Goal: Transaction & Acquisition: Purchase product/service

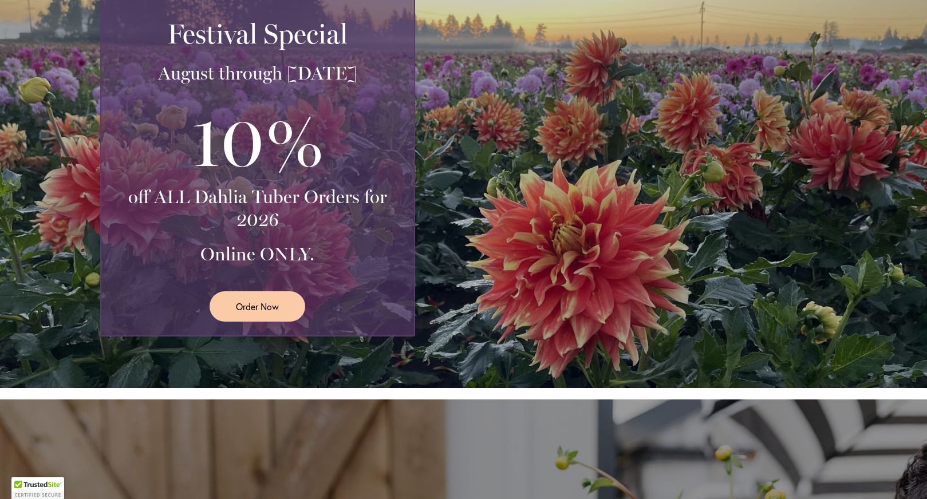
scroll to position [229, 0]
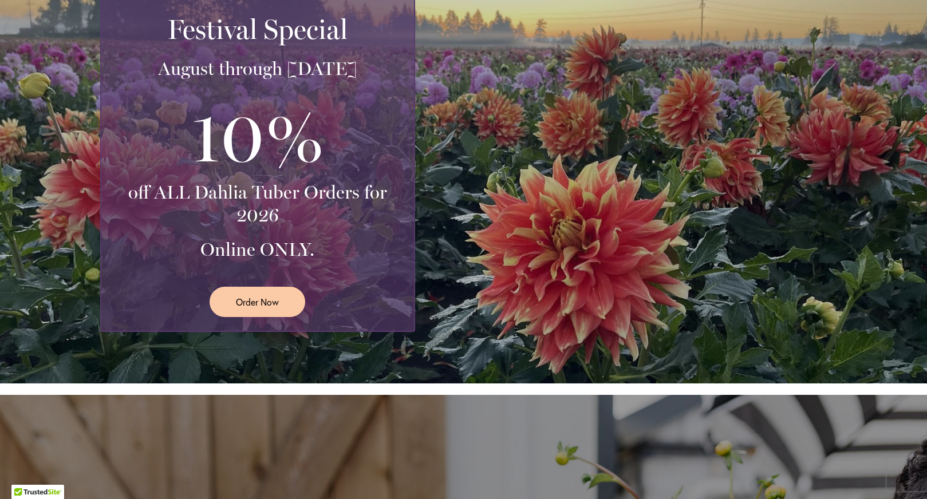
click at [617, 11] on div "Festival Special August through September 28th 10% off ALL Dahlia Tuber Orders …" at bounding box center [466, 161] width 733 height 340
click at [432, 303] on div "Festival Special August through September 28th 10% off ALL Dahlia Tuber Orders …" at bounding box center [466, 161] width 733 height 340
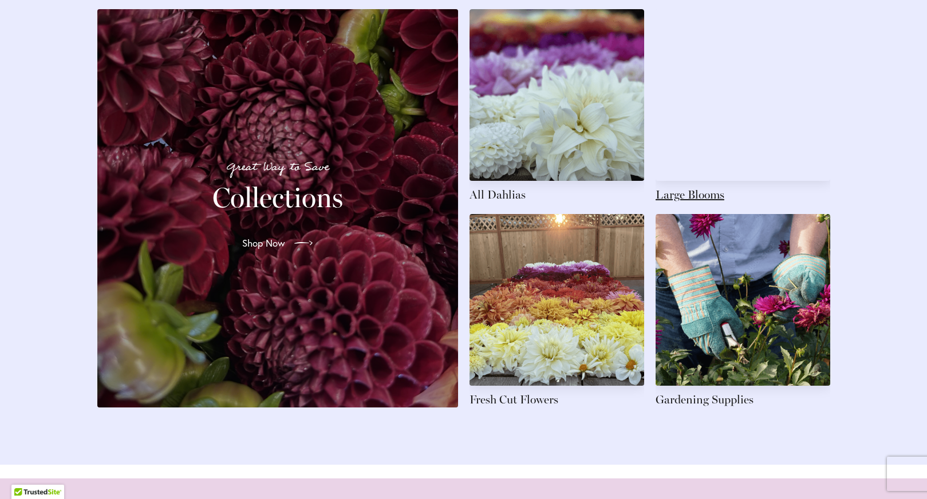
scroll to position [1682, 0]
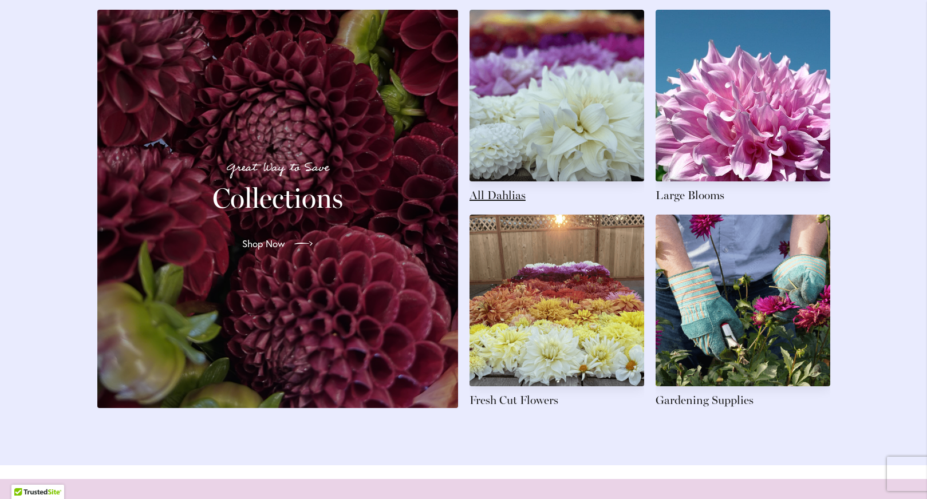
click at [498, 203] on link at bounding box center [556, 107] width 175 height 194
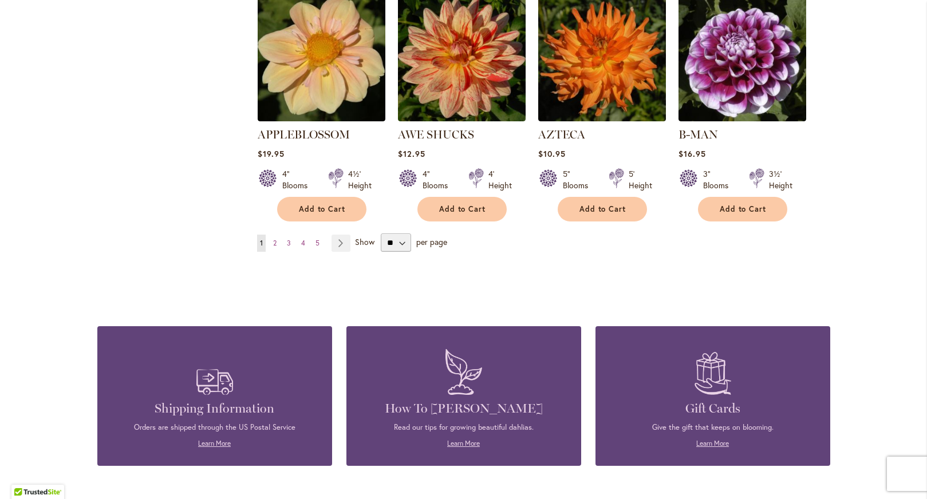
scroll to position [1031, 0]
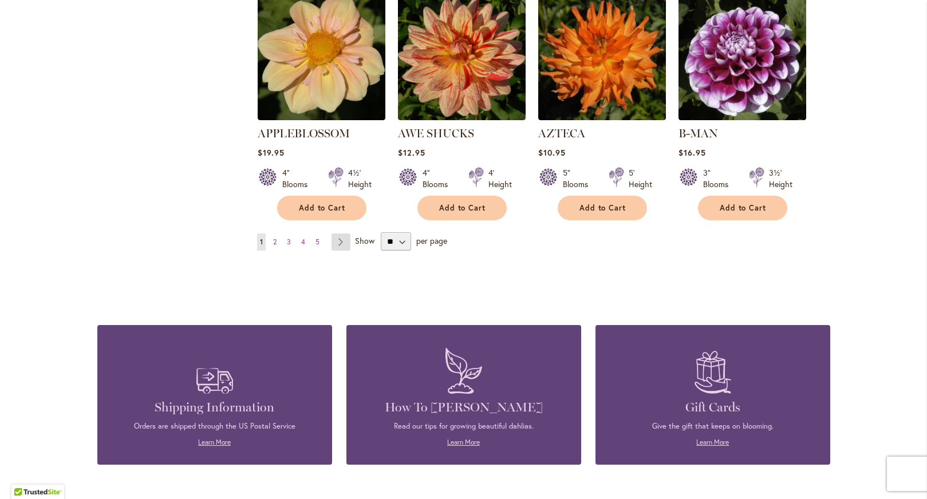
click at [339, 234] on link "Page Next" at bounding box center [340, 242] width 19 height 17
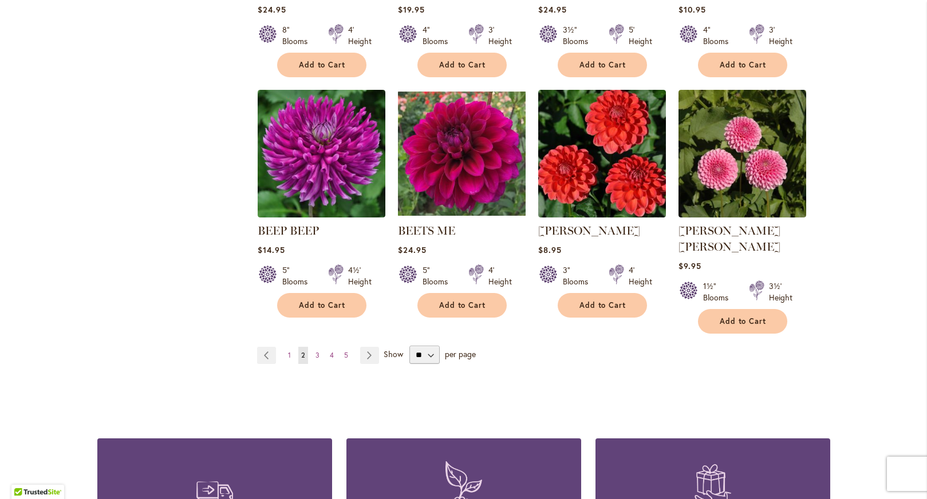
scroll to position [973, 0]
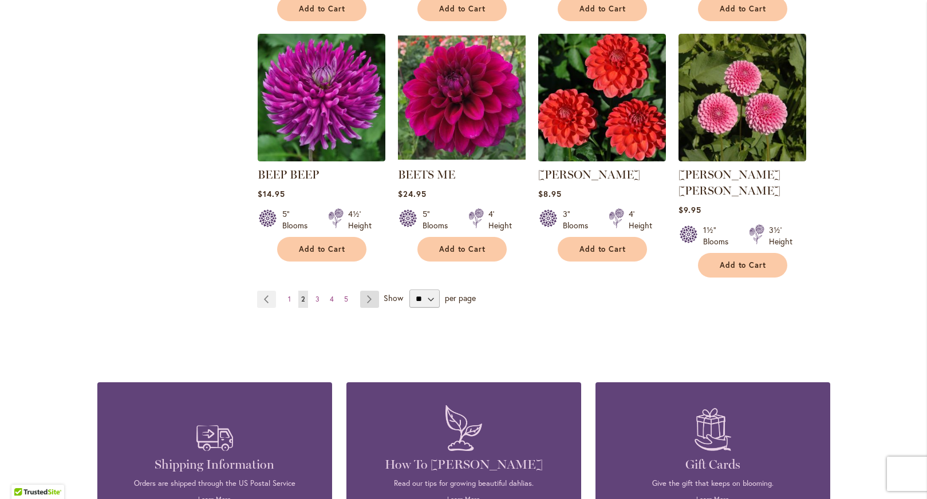
click at [360, 291] on link "Page Next" at bounding box center [369, 299] width 19 height 17
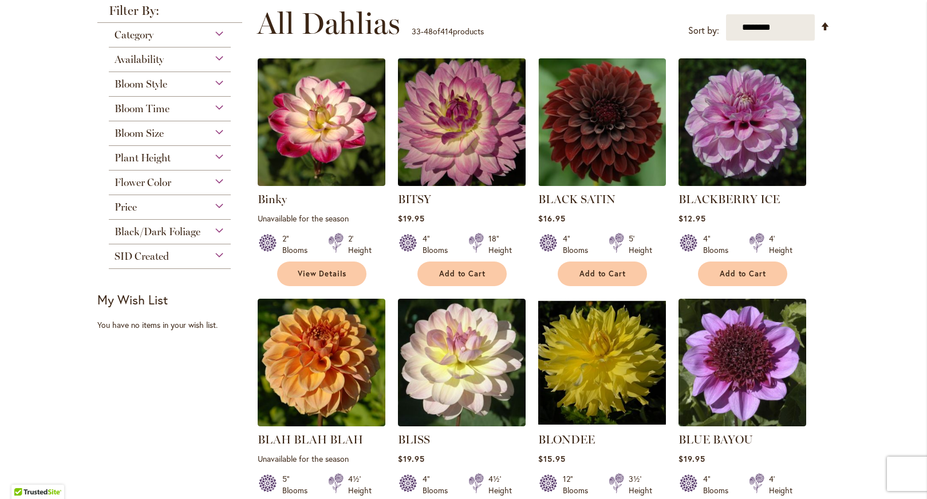
scroll to position [229, 0]
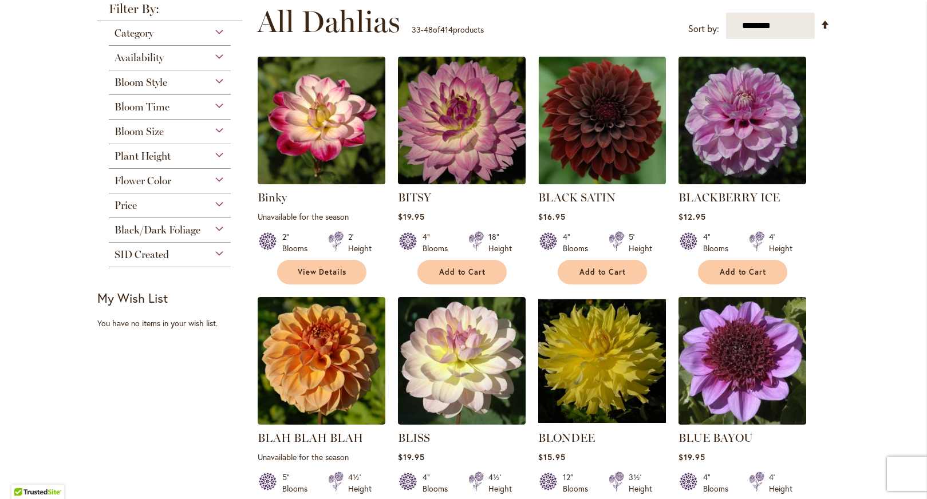
click at [709, 417] on img at bounding box center [742, 361] width 134 height 134
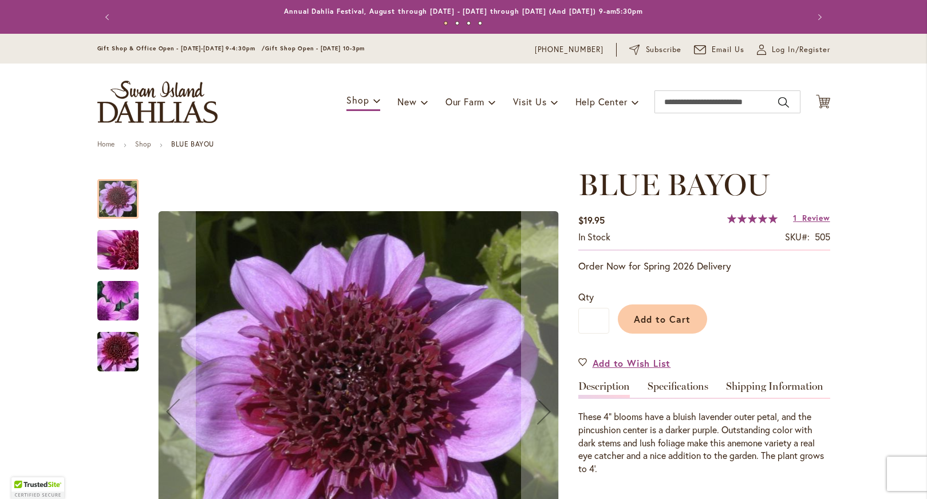
click at [114, 252] on img "BLUE BAYOU" at bounding box center [118, 250] width 82 height 62
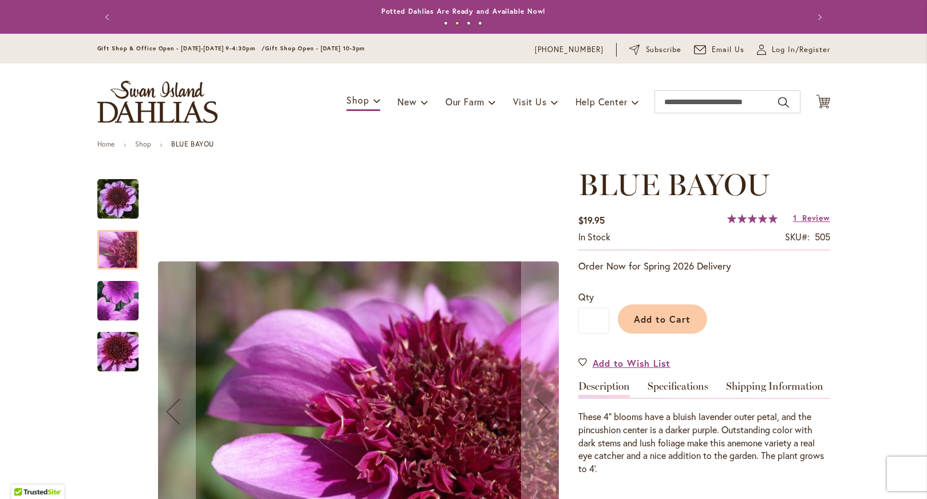
click at [115, 297] on img "BLUE BAYOU" at bounding box center [117, 301] width 81 height 79
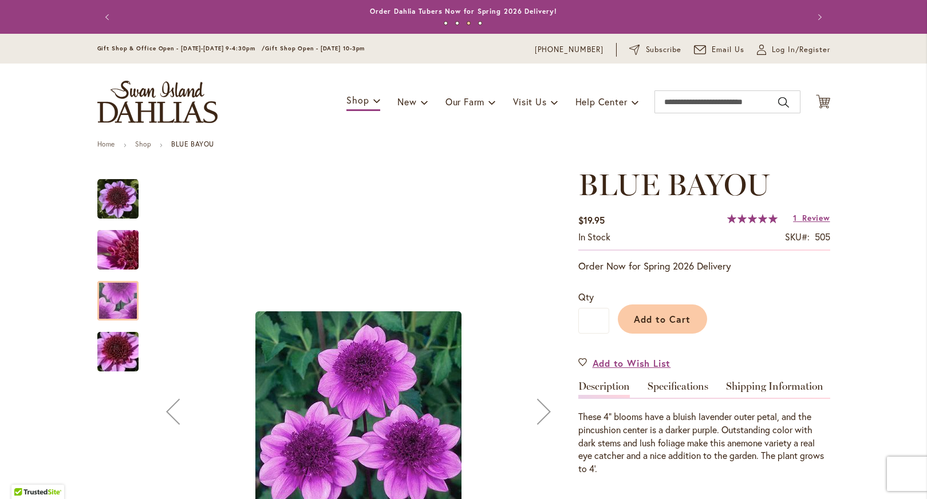
click at [124, 254] on img "BLUE BAYOU" at bounding box center [118, 250] width 82 height 62
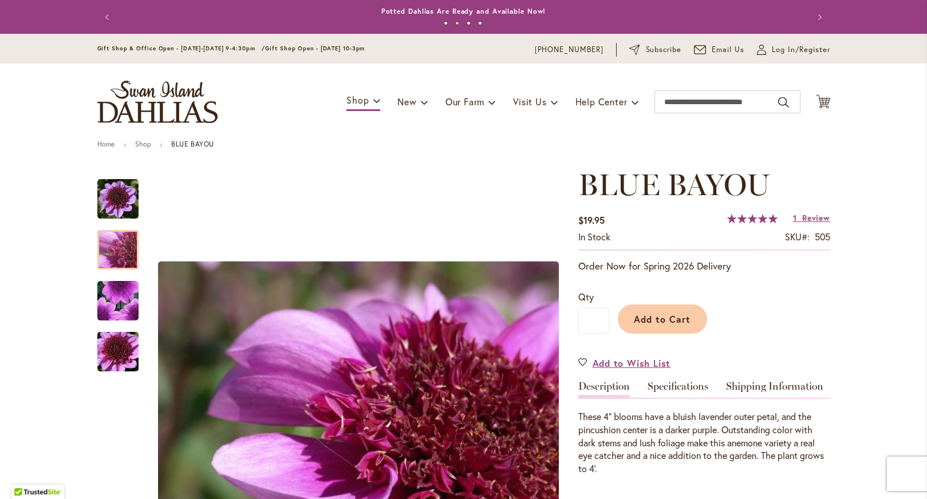
click at [62, 90] on header "Skip to Content Gift Shop & Office Open - [DATE]-[DATE] 9-4:30pm / Gift Shop Op…" at bounding box center [463, 87] width 927 height 106
click at [659, 103] on input "Search" at bounding box center [727, 101] width 146 height 23
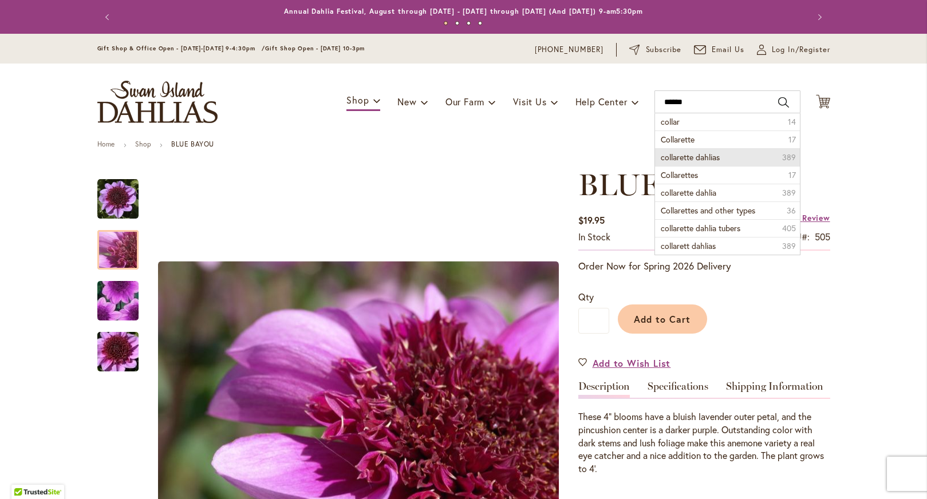
click at [676, 155] on span "collarette dahlias" at bounding box center [690, 157] width 59 height 11
type input "**********"
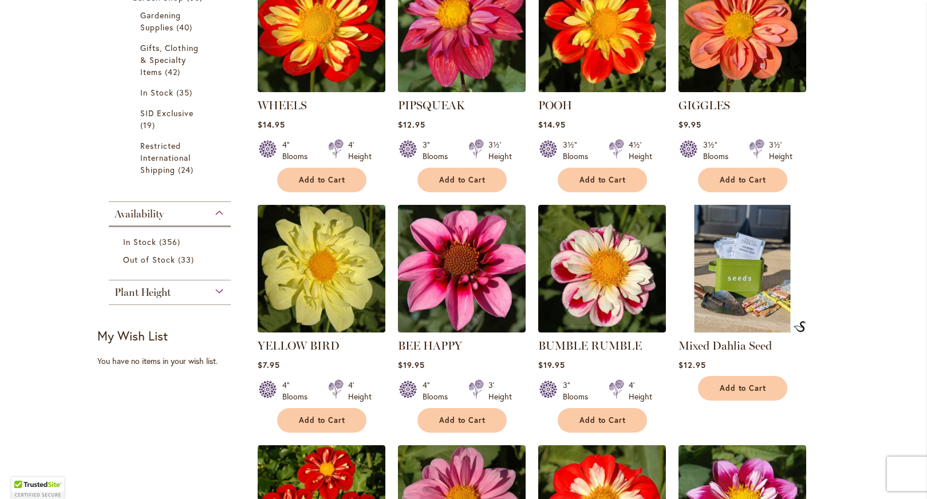
scroll to position [458, 0]
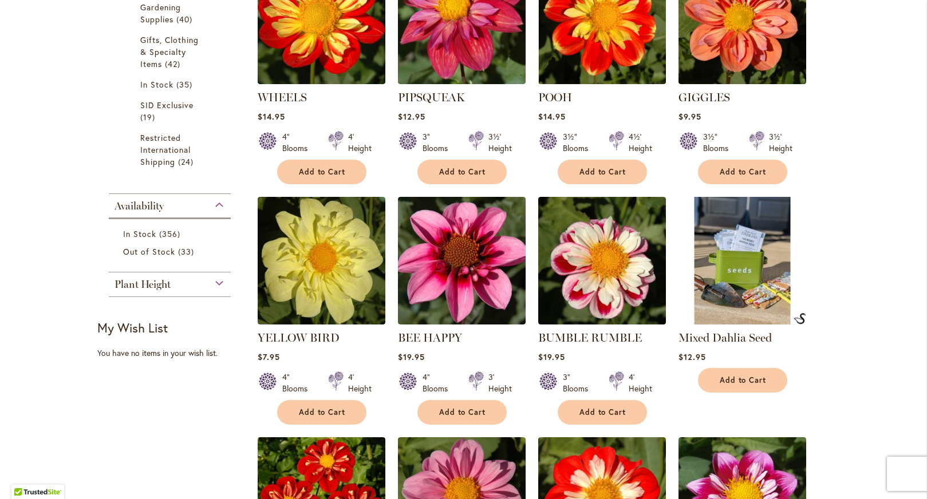
click at [130, 428] on div "**********" at bounding box center [463, 343] width 733 height 1266
drag, startPoint x: 299, startPoint y: 256, endPoint x: 118, endPoint y: 404, distance: 233.9
click at [118, 404] on div "**********" at bounding box center [463, 343] width 733 height 1266
click at [522, 405] on ol "WHEELS Rating: 100% 1 Review $14.95 4" Blooms 4' Height Add to Cart" at bounding box center [543, 431] width 573 height 950
